Goal: Task Accomplishment & Management: Manage account settings

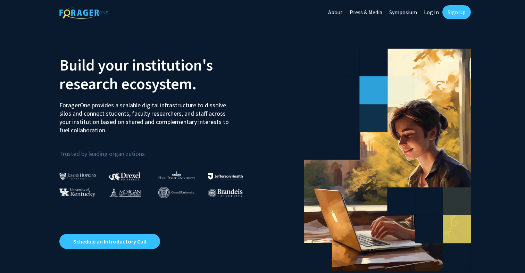
click at [451, 12] on link "Sign Up" at bounding box center [456, 12] width 28 height 14
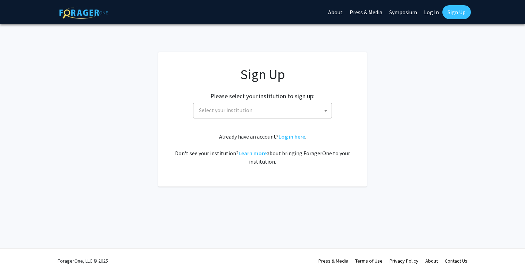
click at [309, 108] on span "Select your institution" at bounding box center [263, 110] width 135 height 14
select select "34"
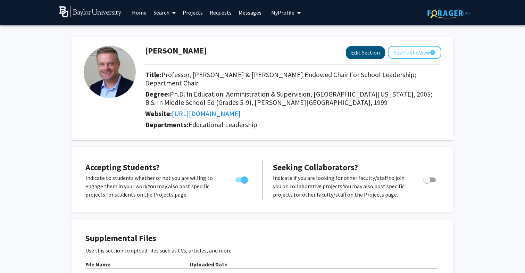
click at [360, 52] on button "Edit Section" at bounding box center [365, 52] width 39 height 13
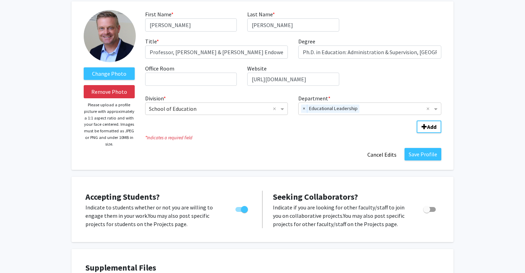
scroll to position [37, 0]
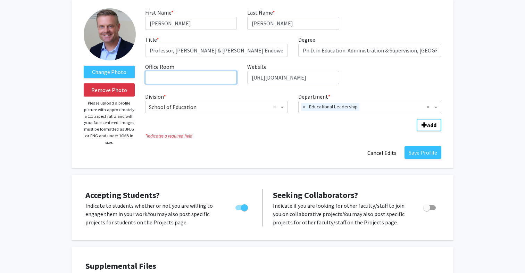
click at [164, 79] on input "Office Room required" at bounding box center [191, 77] width 92 height 13
type input "[PERSON_NAME] [PERSON_NAME] 125"
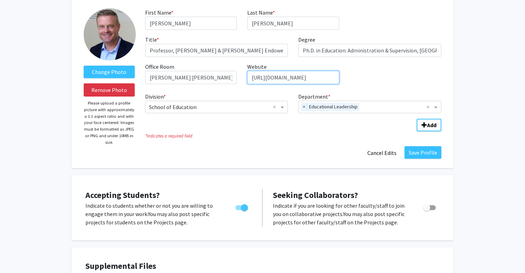
drag, startPoint x: 326, startPoint y: 78, endPoint x: 208, endPoint y: 81, distance: 117.4
click at [208, 81] on div "First Name * required William Last Name * required Sterrett Title * required Pr…" at bounding box center [293, 48] width 307 height 81
paste input "https://edl.soe.baylor.edu/william-sterrett"
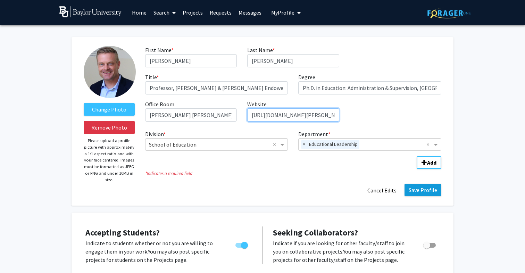
scroll to position [0, 0]
type input "https://edl.soe.baylor.edu/william-sterrett"
click at [422, 191] on button "Save Profile" at bounding box center [422, 190] width 37 height 12
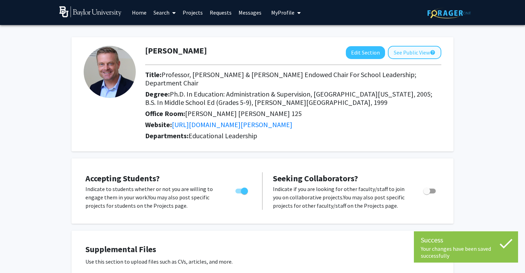
click at [414, 55] on button "See Public View help" at bounding box center [414, 52] width 53 height 13
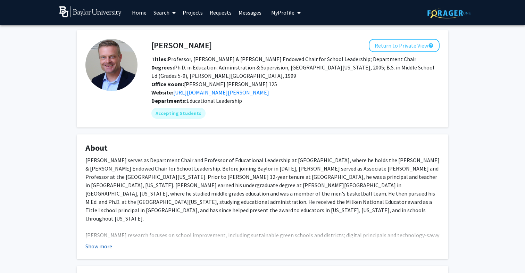
click at [98, 248] on button "Show more" at bounding box center [98, 246] width 27 height 8
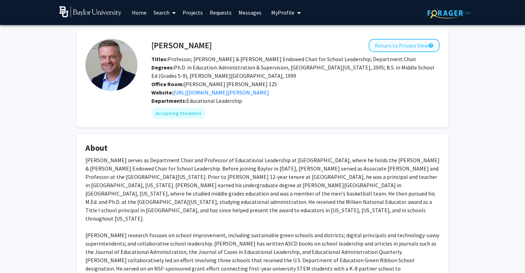
click at [394, 48] on button "Return to Private View help" at bounding box center [404, 45] width 71 height 13
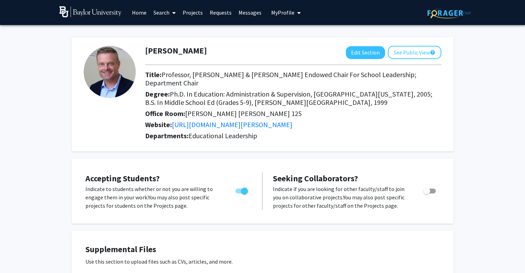
click at [237, 188] on span "Toggle" at bounding box center [241, 190] width 12 height 5
click at [238, 193] on input "Would you like to permit student requests?" at bounding box center [238, 193] width 0 height 0
checkbox input "false"
click at [434, 188] on span "Toggle" at bounding box center [429, 190] width 12 height 5
click at [427, 193] on input "Toggle" at bounding box center [426, 193] width 0 height 0
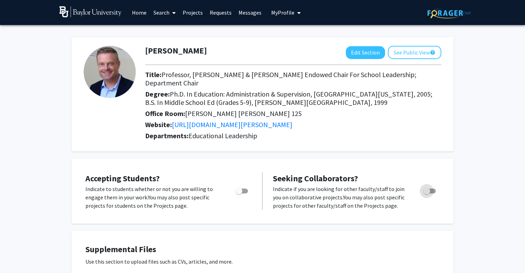
checkbox input "true"
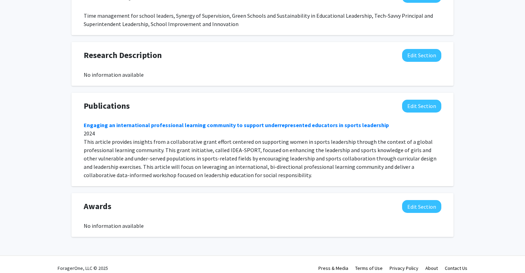
scroll to position [491, 0]
click at [429, 101] on button "Edit Section" at bounding box center [421, 106] width 39 height 13
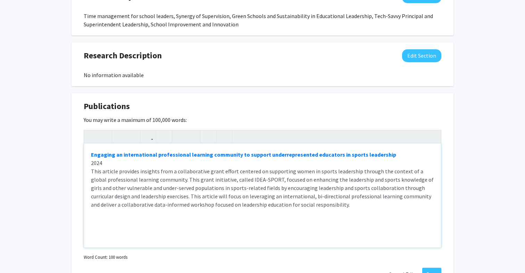
click at [135, 219] on div "Engaging an international professional learning community to support underrepre…" at bounding box center [262, 195] width 357 height 104
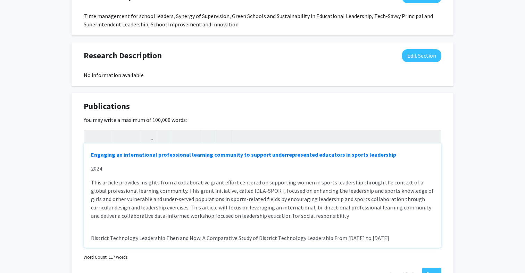
scroll to position [21, 0]
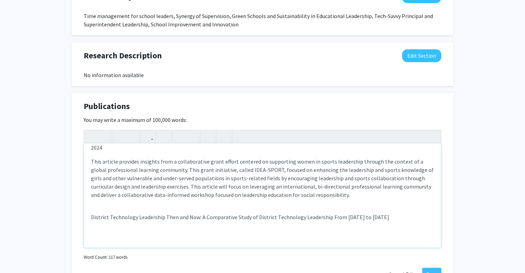
type textarea "<p><strong><a href="https://doi.org/10.3389/feduc.2024.1456031" target="_blank"…"
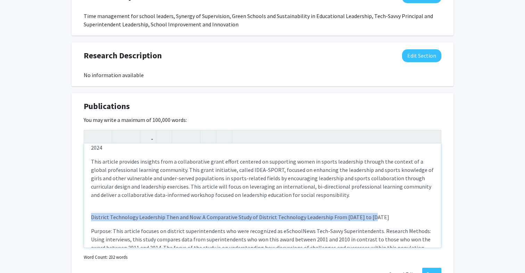
drag, startPoint x: 371, startPoint y: 209, endPoint x: 91, endPoint y: 210, distance: 280.5
click at [91, 213] on p "District Technology Leadership Then and Now: A Comparative Study of District Te…" at bounding box center [262, 217] width 343 height 8
click at [146, 131] on icon "button" at bounding box center [148, 136] width 6 height 11
click at [156, 143] on div "Engaging an international professional learning community to support underrepre…" at bounding box center [263, 189] width 358 height 118
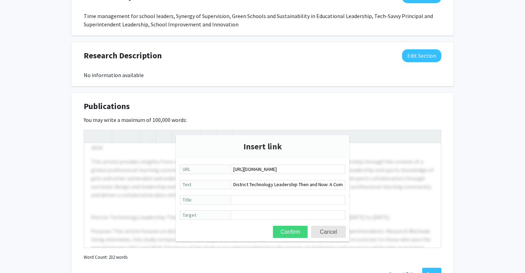
type input "https://journals.sagepub.com/doi/full/10.1177/0013161X18769046"
click at [288, 230] on button "Confirm" at bounding box center [290, 232] width 35 height 12
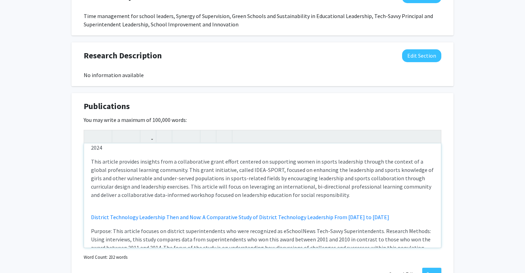
click at [180, 217] on div "Engaging an international professional learning community to support underrepre…" at bounding box center [262, 195] width 357 height 104
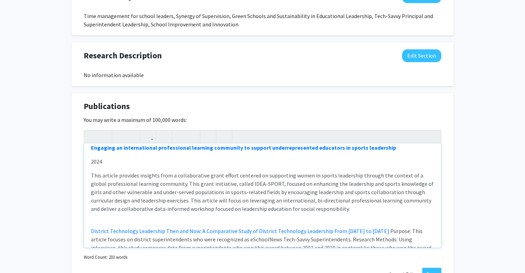
click at [92, 171] on p "This article provides insights from a collaborative grant effort centered on su…" at bounding box center [262, 192] width 343 height 42
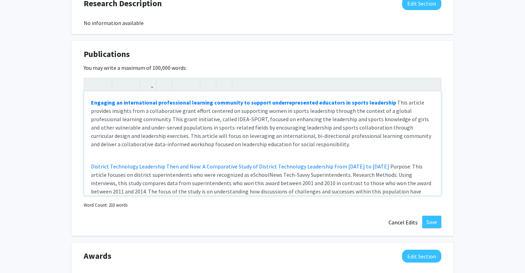
scroll to position [549, 0]
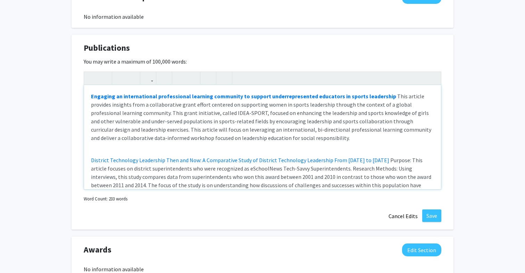
click at [227, 138] on div "Engaging an international professional learning community to support underrepre…" at bounding box center [262, 137] width 357 height 104
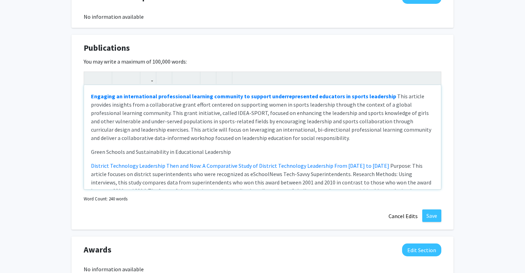
click at [244, 148] on p "Green Schools and Sustainability in Educational Leadership" at bounding box center [262, 152] width 343 height 8
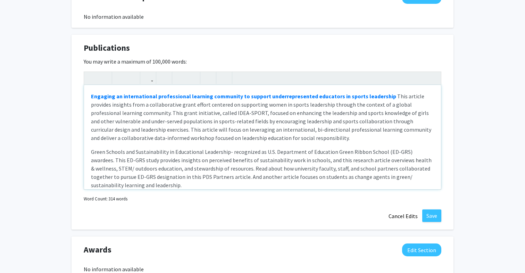
click at [93, 148] on p "Green Schools and Sustainability in Educational Leadership- recognized as U.S. …" at bounding box center [262, 169] width 343 height 42
type textarea "<p><strong><a href="https://doi.org/10.3389/feduc.2024.1456031" target="_blank"…"
drag, startPoint x: 227, startPoint y: 145, endPoint x: 89, endPoint y: 145, distance: 137.8
click at [89, 145] on div "Engaging an international professional learning community to support underrepre…" at bounding box center [262, 137] width 357 height 104
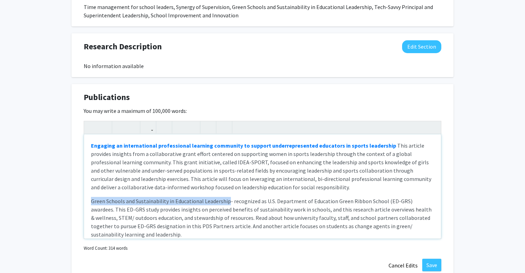
scroll to position [497, 0]
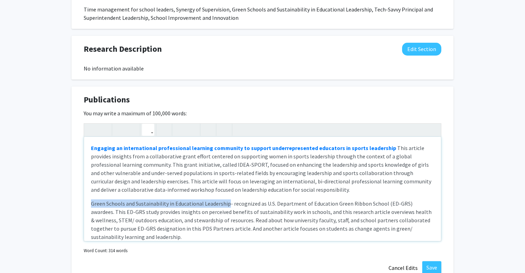
click at [148, 124] on icon "button" at bounding box center [148, 129] width 6 height 11
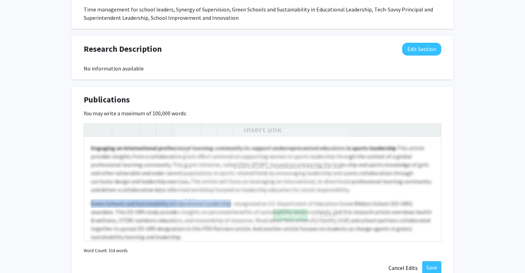
click at [154, 138] on div "Engaging an international professional learning community to support underrepre…" at bounding box center [263, 182] width 358 height 118
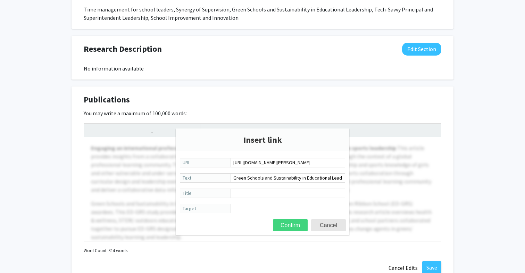
type input "https://edl.soe.baylor.edu/william-sterrett"
click at [285, 228] on button "Confirm" at bounding box center [290, 225] width 35 height 12
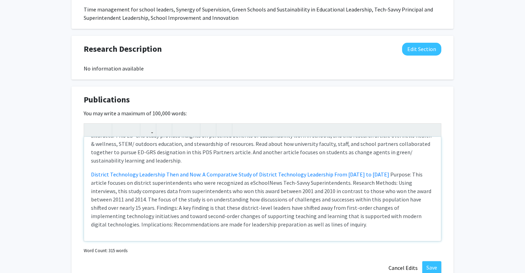
scroll to position [76, 0]
click at [297, 218] on p "District Technology Leadership Then and Now: A Comparative Study of District Te…" at bounding box center [262, 199] width 343 height 58
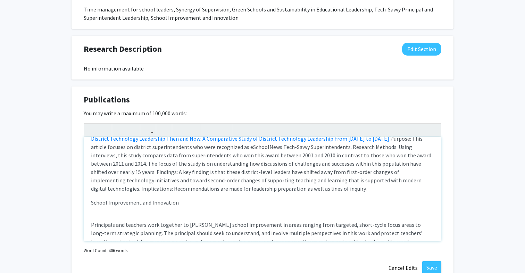
scroll to position [114, 0]
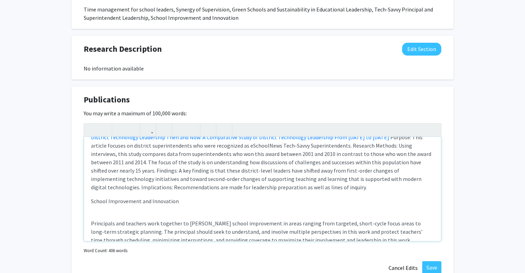
click at [90, 217] on div "Engaging an international professional learning community to support underrepre…" at bounding box center [262, 189] width 357 height 104
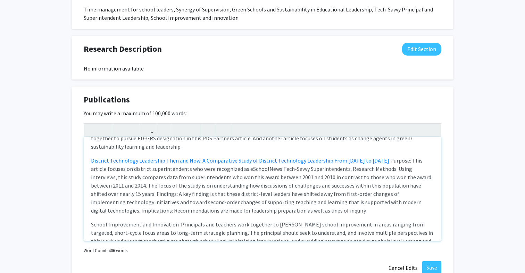
type textarea "<p><strong><a href="https://doi.org/10.3389/feduc.2024.1456031" target="_blank"…"
drag, startPoint x: 176, startPoint y: 216, endPoint x: 91, endPoint y: 216, distance: 85.0
click at [91, 221] on span "School Improvement and Innovation-" at bounding box center [136, 224] width 90 height 7
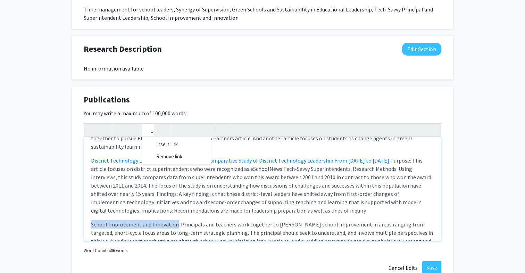
click at [145, 124] on use "button" at bounding box center [145, 124] width 0 height 0
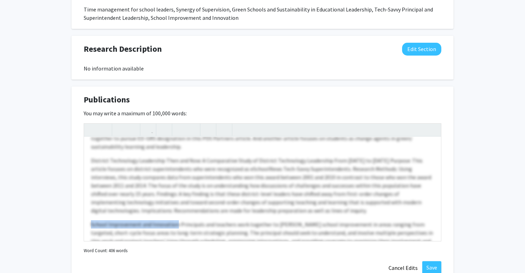
click at [157, 137] on div "Engaging an international professional learning community to support underrepre…" at bounding box center [263, 182] width 358 height 118
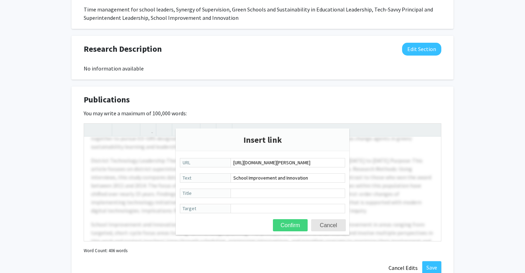
type input "https://edl.soe.baylor.edu/william-sterrett"
click at [289, 225] on button "Confirm" at bounding box center [290, 225] width 35 height 12
type textarea "<p><strong><a href="https://doi.org/10.3389/feduc.2024.1456031" target="_blank"…"
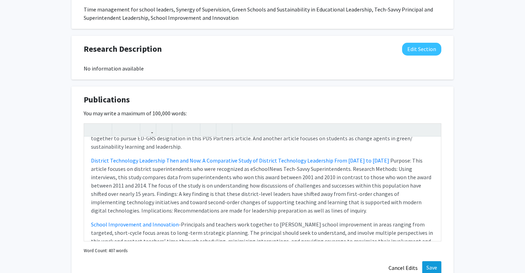
click at [438, 261] on button "Save" at bounding box center [431, 267] width 19 height 12
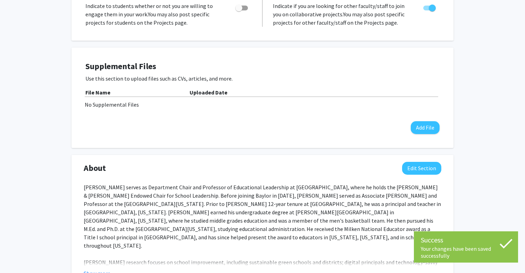
scroll to position [120, 0]
